Goal: Task Accomplishment & Management: Use online tool/utility

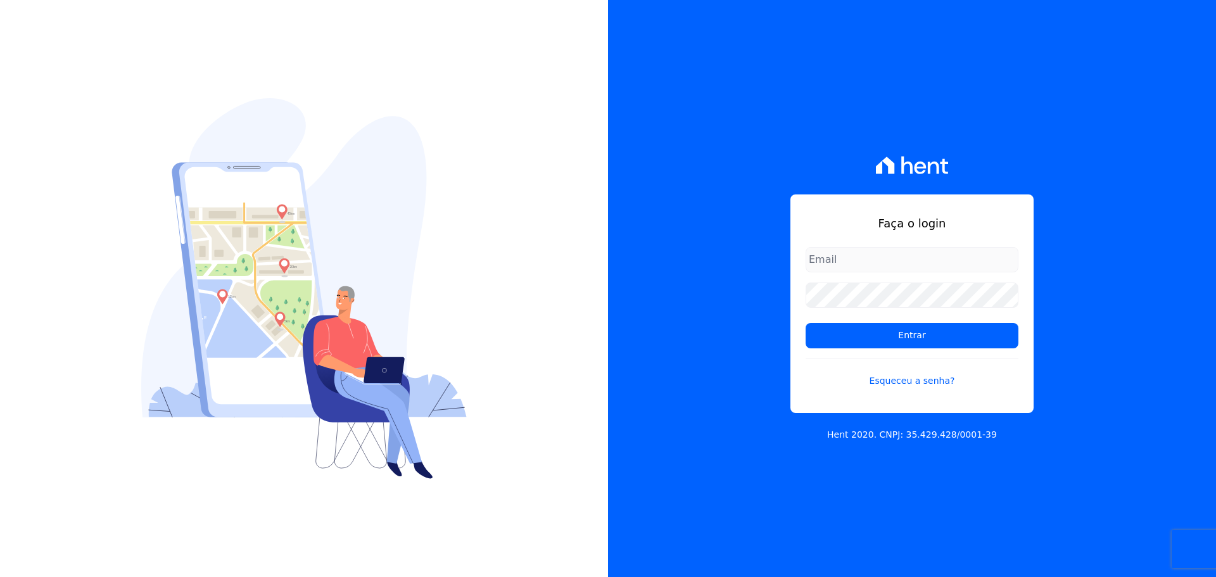
type input "[PERSON_NAME][EMAIL_ADDRESS][DOMAIN_NAME]"
click at [870, 351] on form "[PERSON_NAME][EMAIL_ADDRESS][DOMAIN_NAME] Entrar Esqueceu a senha?" at bounding box center [911, 325] width 213 height 156
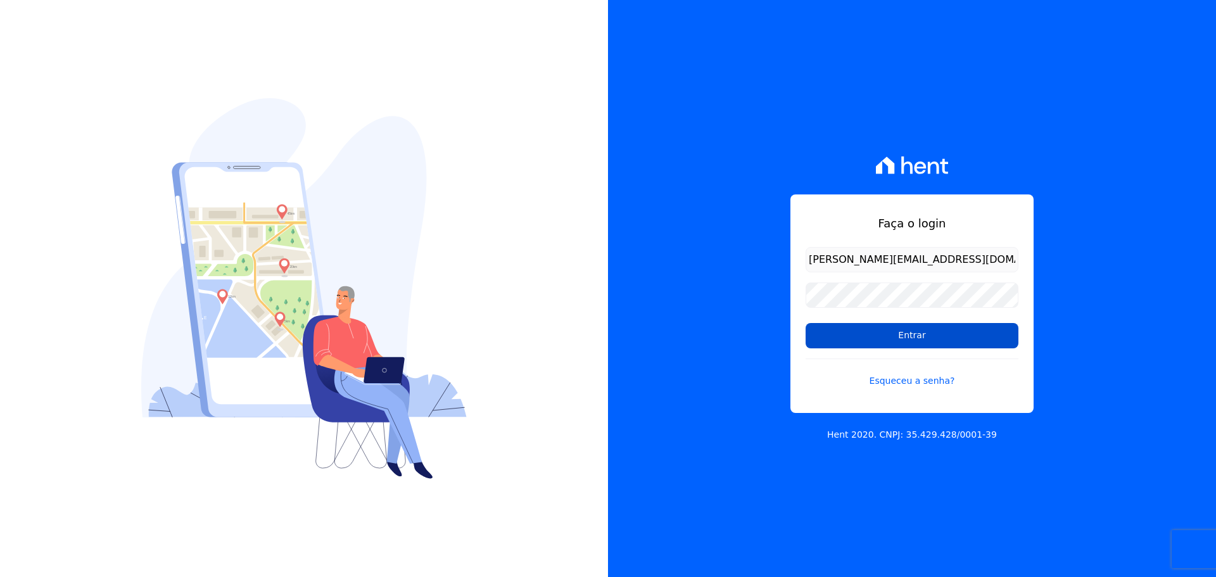
click at [871, 341] on input "Entrar" at bounding box center [911, 335] width 213 height 25
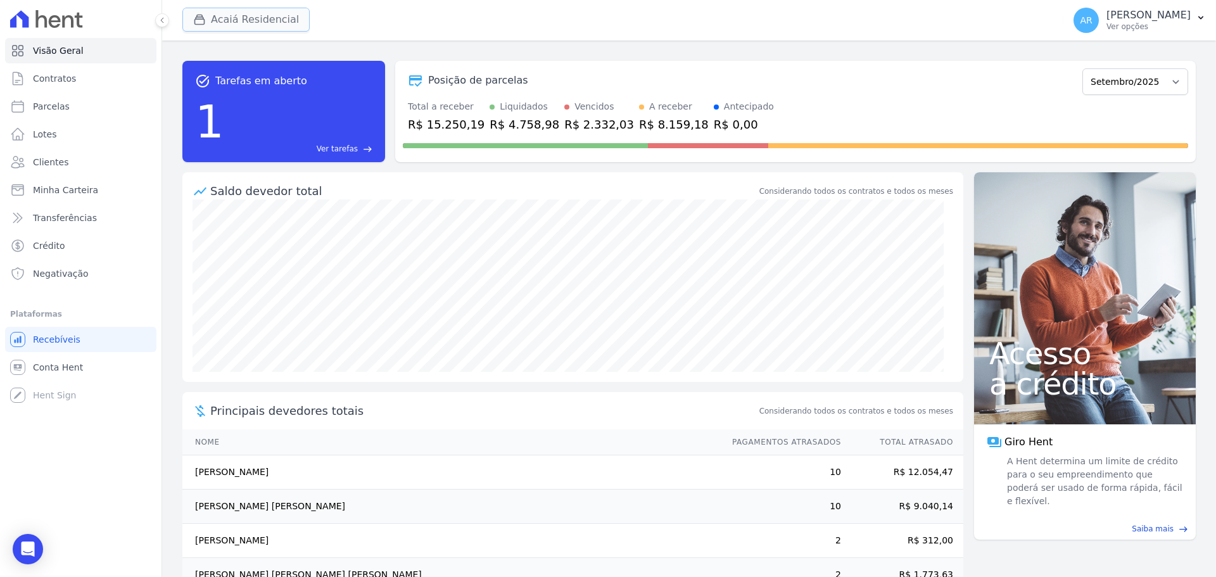
click at [216, 23] on button "Acaiá Residencial" at bounding box center [245, 20] width 127 height 24
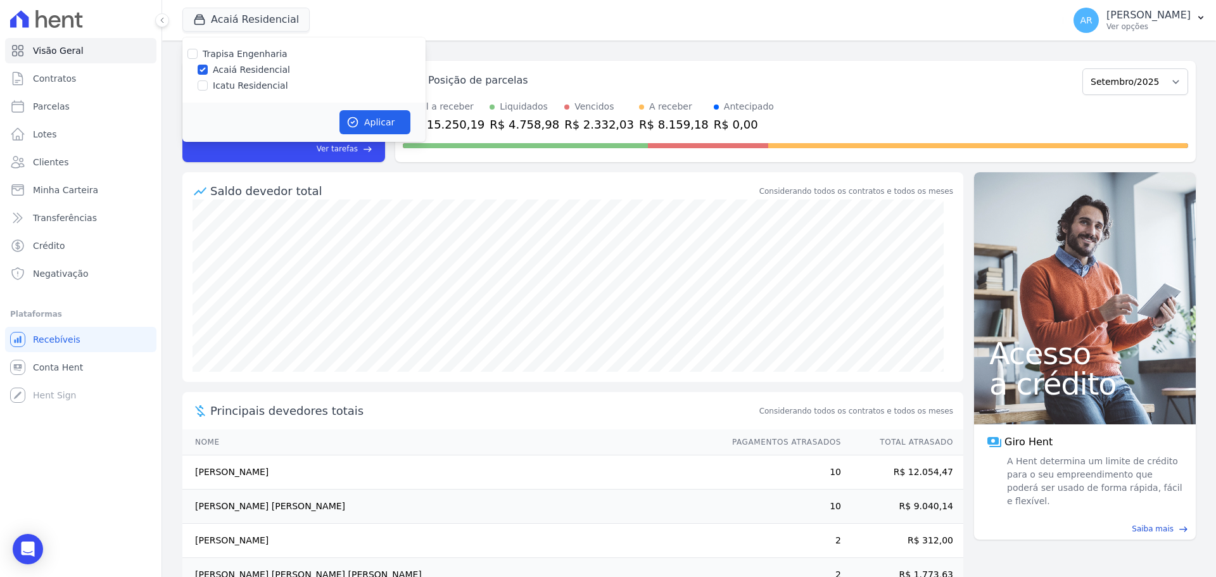
click at [227, 83] on label "Icatu Residencial" at bounding box center [250, 85] width 75 height 13
click at [208, 83] on input "Icatu Residencial" at bounding box center [203, 85] width 10 height 10
checkbox input "true"
click at [364, 127] on button "Aplicar" at bounding box center [374, 122] width 71 height 24
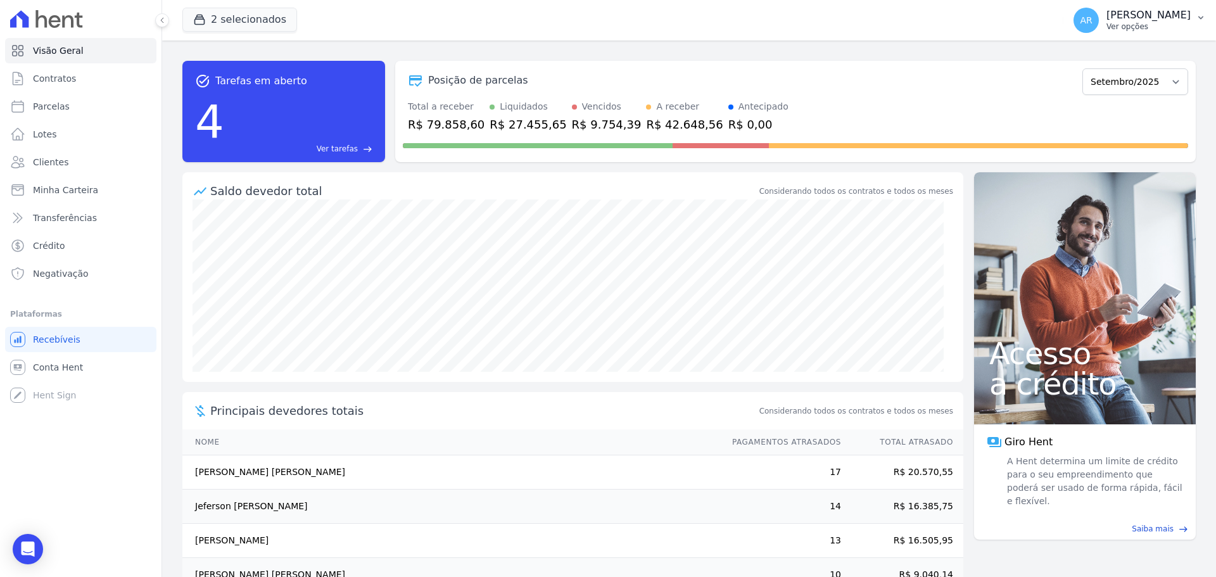
click at [1110, 20] on p "Alexandre Rodrigues" at bounding box center [1148, 15] width 84 height 13
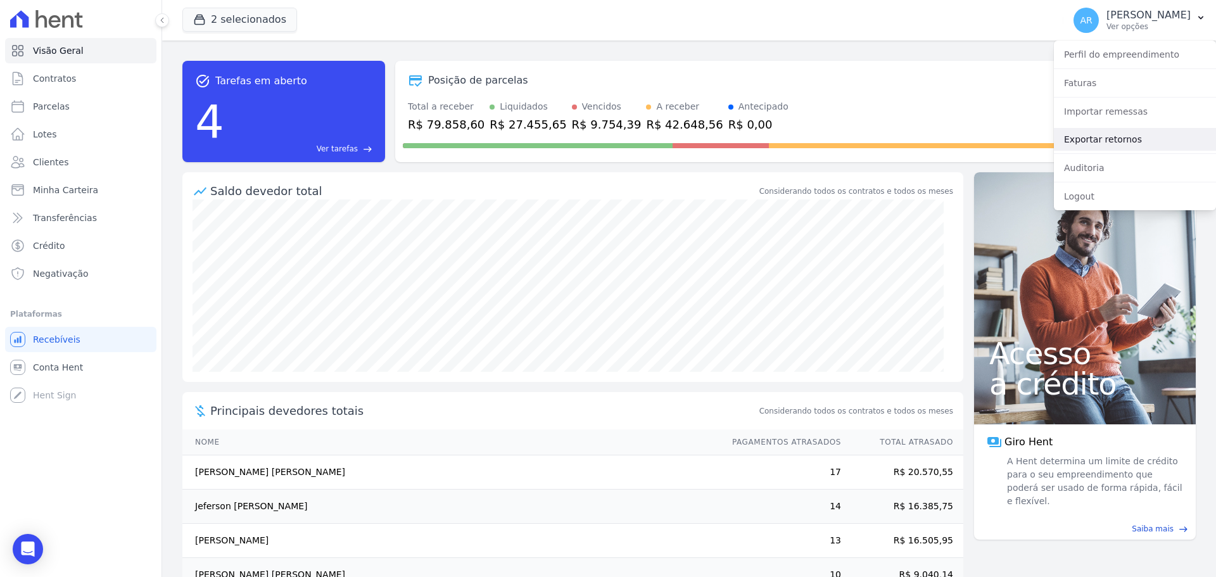
click at [1093, 135] on link "Exportar retornos" at bounding box center [1134, 139] width 162 height 23
